Goal: Task Accomplishment & Management: Complete application form

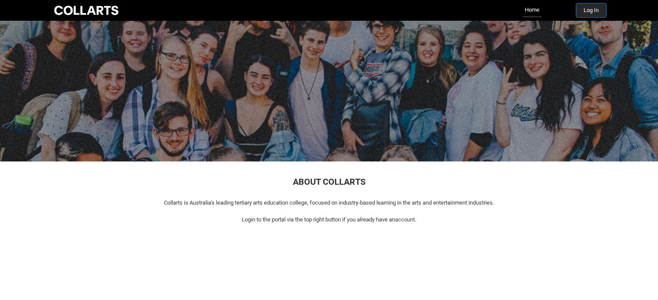
click at [587, 16] on button "Log In" at bounding box center [591, 10] width 30 height 14
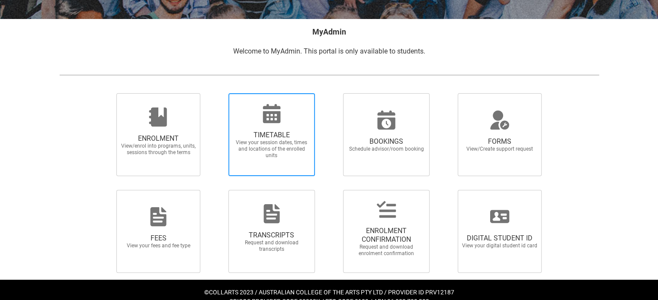
scroll to position [168, 0]
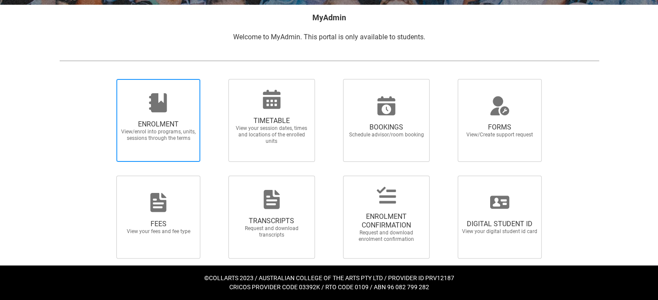
click at [195, 126] on span "ENROLMENT" at bounding box center [158, 124] width 76 height 9
click at [106, 79] on input "ENROLMENT View/enrol into programs, units, sessions through the terms" at bounding box center [105, 79] width 0 height 0
radio input "true"
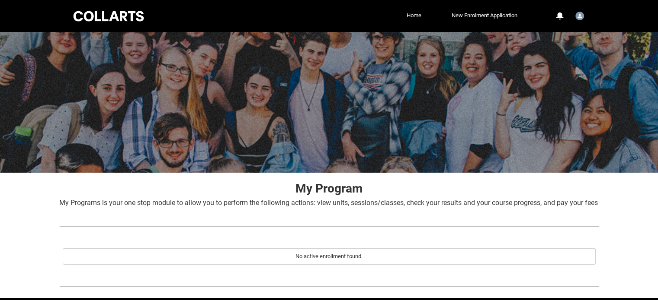
scroll to position [43, 0]
